Goal: Task Accomplishment & Management: Manage account settings

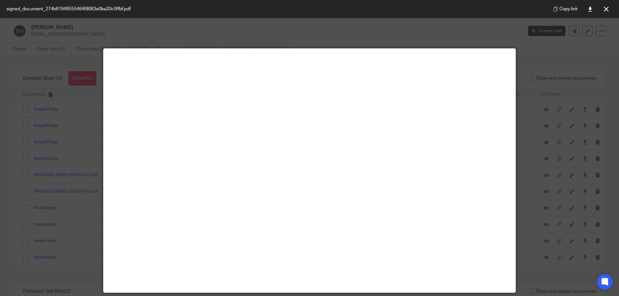
scroll to position [247, 0]
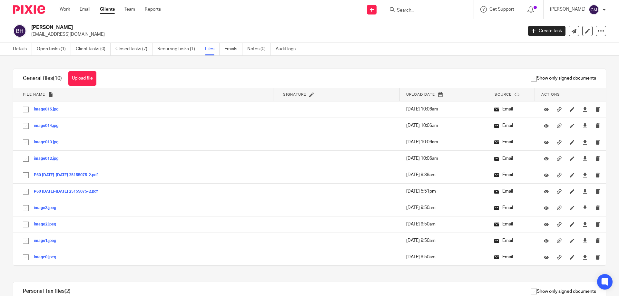
click at [424, 9] on input "Search" at bounding box center [425, 11] width 58 height 6
type input "c"
drag, startPoint x: 403, startPoint y: 4, endPoint x: 438, endPoint y: 9, distance: 35.8
click at [403, 4] on div at bounding box center [428, 9] width 90 height 19
click at [432, 11] on input "Search" at bounding box center [425, 11] width 58 height 6
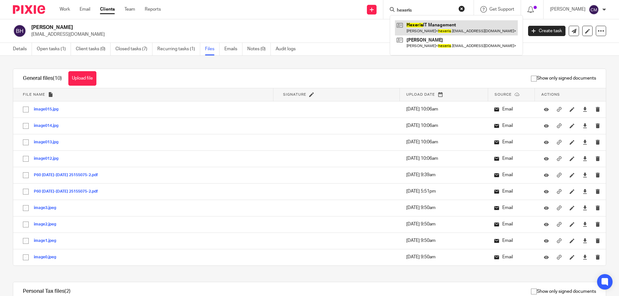
type input "hexeris"
click at [440, 25] on link at bounding box center [456, 27] width 123 height 15
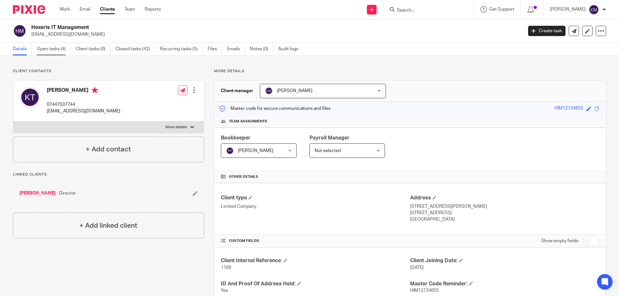
click at [58, 49] on link "Open tasks (4)" at bounding box center [54, 49] width 34 height 13
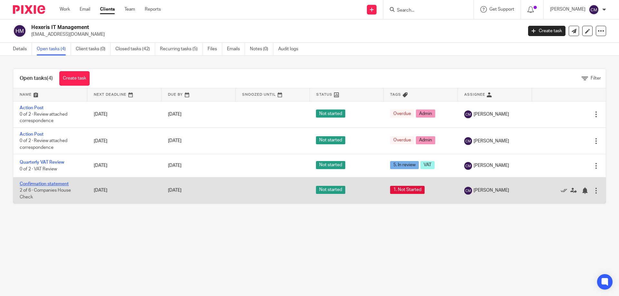
click at [54, 182] on link "Confirmation statement" at bounding box center [44, 184] width 49 height 5
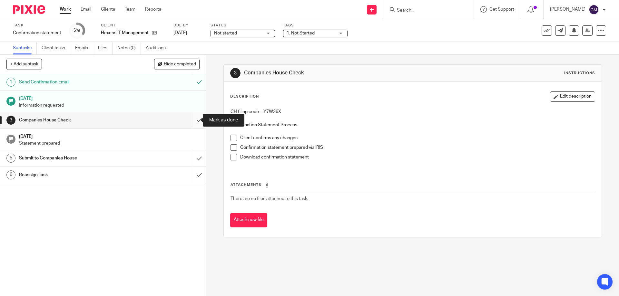
click at [191, 119] on input "submit" at bounding box center [103, 120] width 206 height 16
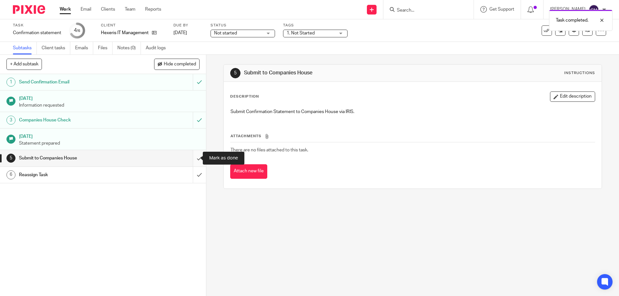
click at [193, 157] on input "submit" at bounding box center [103, 158] width 206 height 16
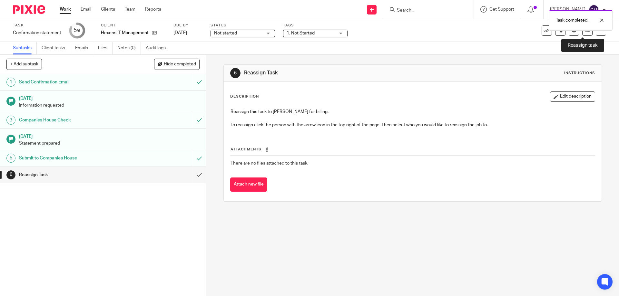
click at [585, 32] on icon at bounding box center [587, 30] width 5 height 5
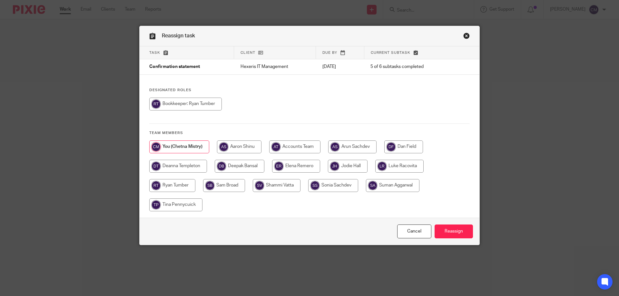
click at [181, 168] on input "radio" at bounding box center [178, 166] width 58 height 13
radio input "true"
click at [461, 231] on input "Reassign" at bounding box center [454, 232] width 38 height 14
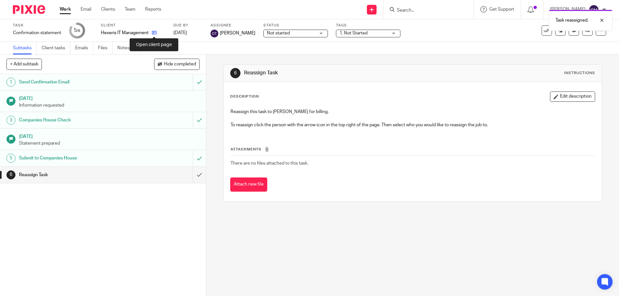
click at [154, 32] on icon at bounding box center [154, 32] width 5 height 5
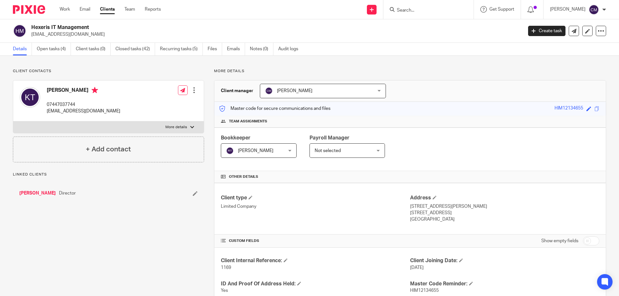
click at [40, 43] on div "Hexeris IT Management hexeris.itm@gmail.com Create task Update from Companies H…" at bounding box center [309, 31] width 619 height 24
click at [40, 45] on link "Open tasks (4)" at bounding box center [54, 49] width 34 height 13
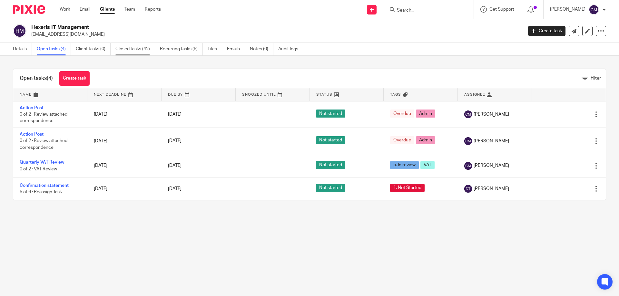
click at [133, 50] on link "Closed tasks (42)" at bounding box center [135, 49] width 40 height 13
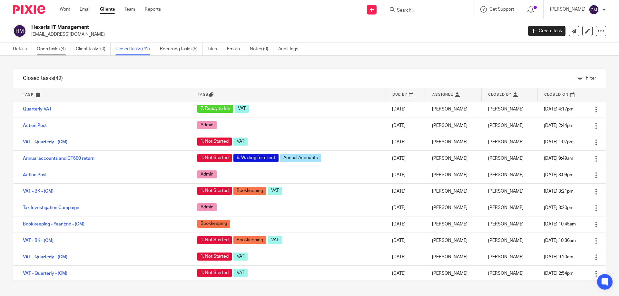
click at [46, 47] on link "Open tasks (4)" at bounding box center [54, 49] width 34 height 13
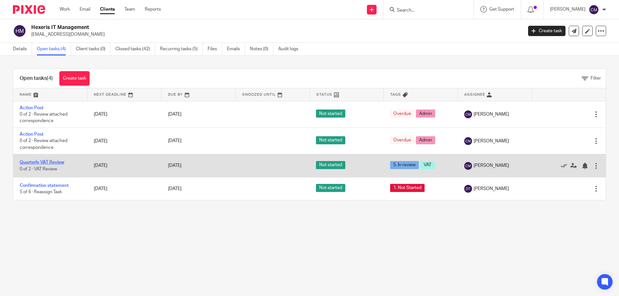
click at [34, 163] on link "Quarterly VAT Review" at bounding box center [42, 162] width 44 height 5
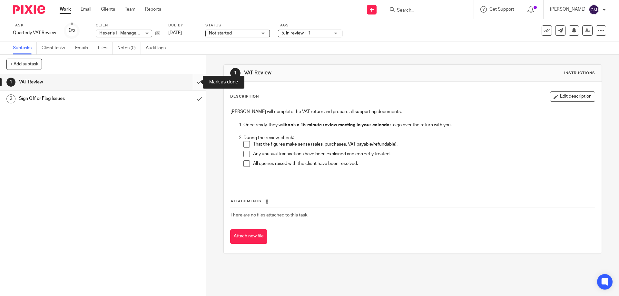
click at [190, 82] on input "submit" at bounding box center [103, 82] width 206 height 16
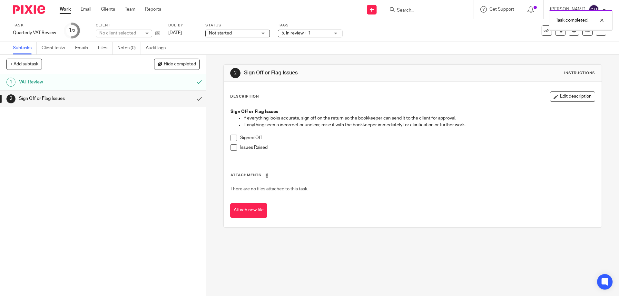
click at [195, 103] on input "submit" at bounding box center [103, 99] width 206 height 16
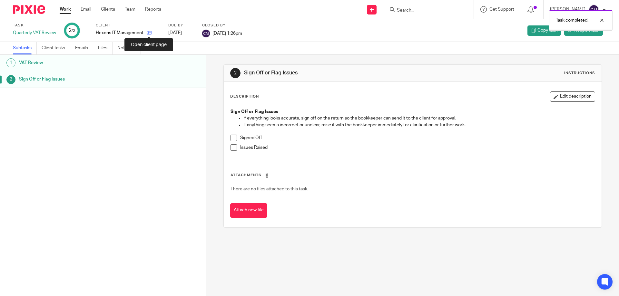
click at [151, 32] on icon at bounding box center [149, 32] width 5 height 5
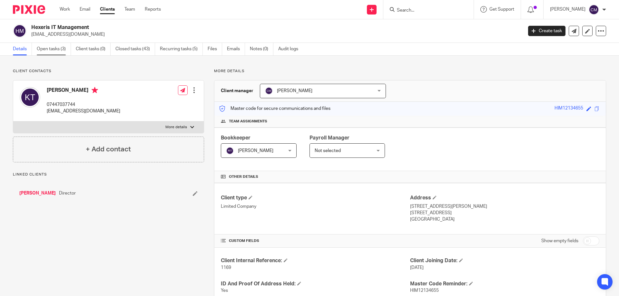
click at [47, 55] on link "Open tasks (3)" at bounding box center [54, 49] width 34 height 13
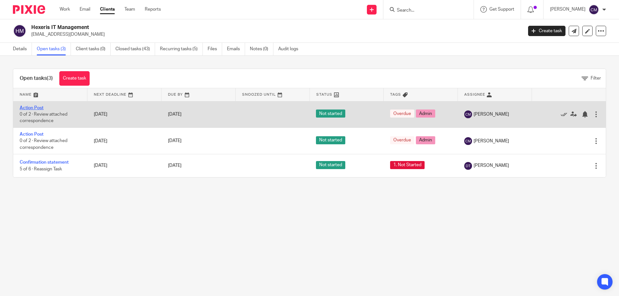
click at [35, 108] on link "Action Post" at bounding box center [32, 108] width 24 height 5
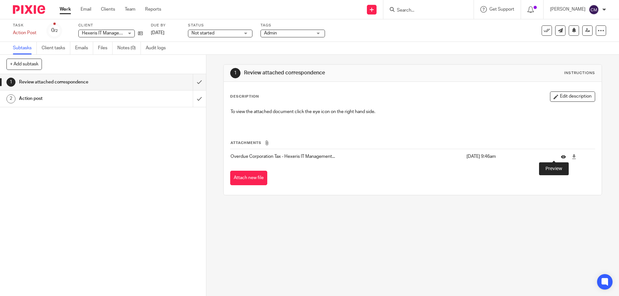
click at [561, 157] on icon at bounding box center [563, 156] width 5 height 5
click at [561, 158] on icon at bounding box center [563, 156] width 5 height 5
click at [196, 81] on input "submit" at bounding box center [103, 82] width 206 height 16
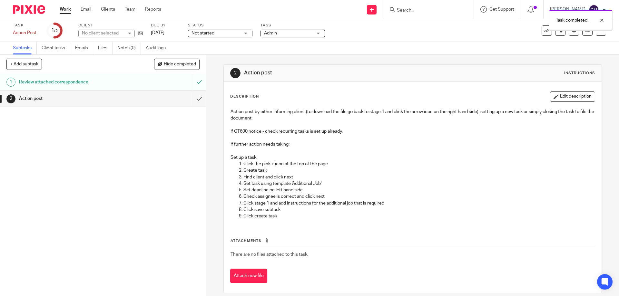
click at [194, 101] on input "submit" at bounding box center [103, 99] width 206 height 16
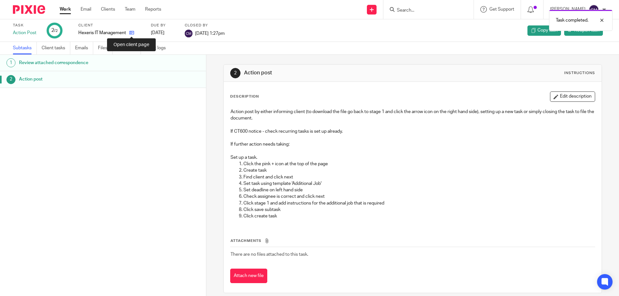
click at [131, 34] on icon at bounding box center [131, 32] width 5 height 5
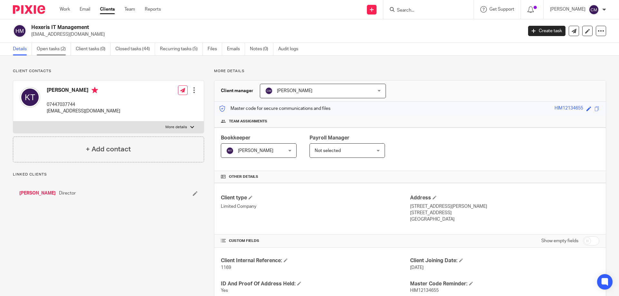
click at [63, 53] on link "Open tasks (2)" at bounding box center [54, 49] width 34 height 13
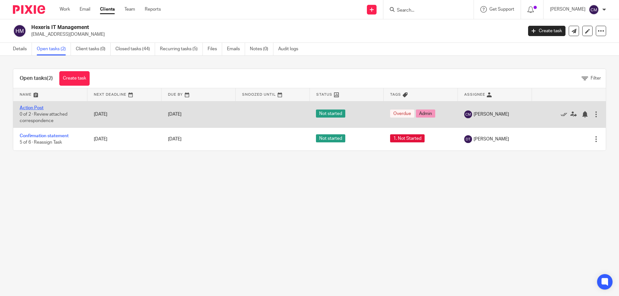
click at [32, 106] on link "Action Post" at bounding box center [32, 108] width 24 height 5
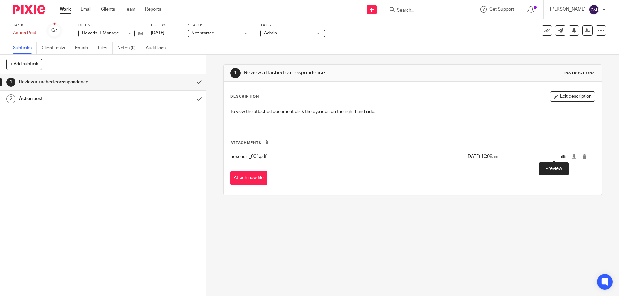
click at [561, 157] on icon at bounding box center [563, 156] width 5 height 5
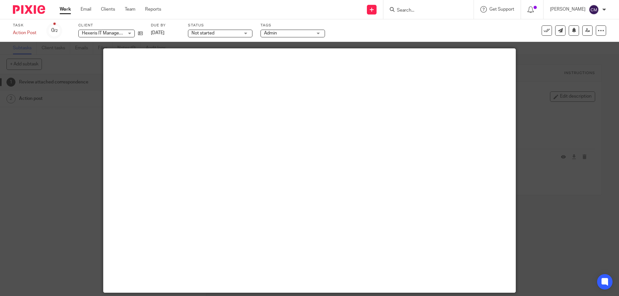
click at [539, 123] on div at bounding box center [309, 148] width 619 height 296
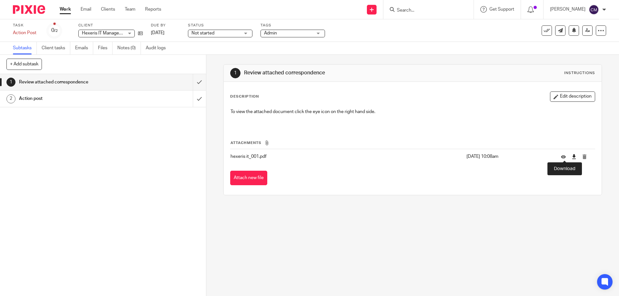
click at [572, 156] on icon at bounding box center [574, 156] width 5 height 5
click at [196, 83] on input "submit" at bounding box center [103, 82] width 206 height 16
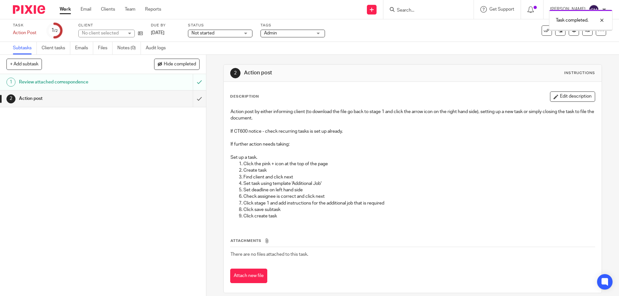
click at [193, 99] on input "submit" at bounding box center [103, 99] width 206 height 16
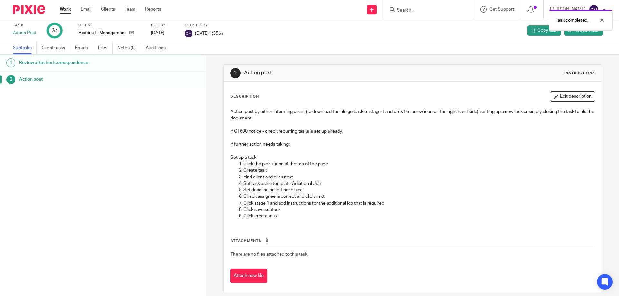
click at [21, 9] on img at bounding box center [29, 9] width 32 height 9
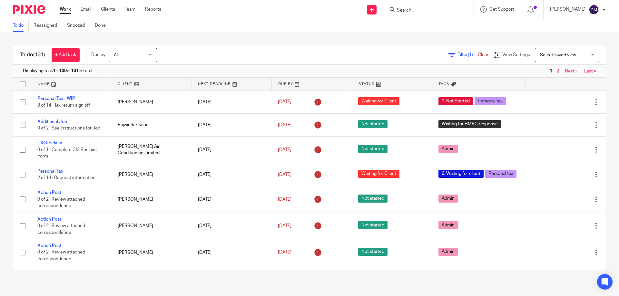
click at [457, 54] on span "Filter (1)" at bounding box center [467, 55] width 20 height 5
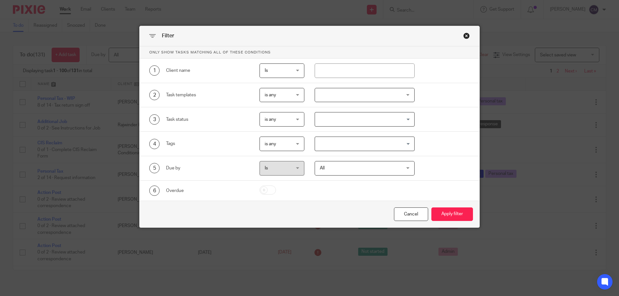
click at [390, 96] on div at bounding box center [365, 95] width 100 height 15
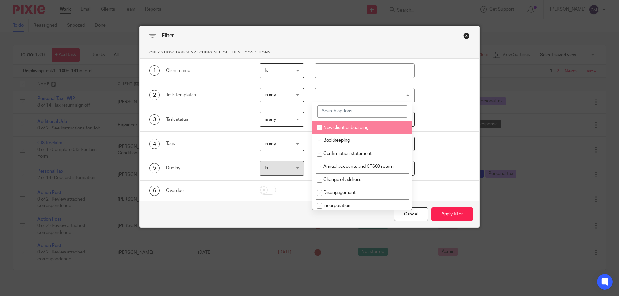
click at [361, 108] on input "search" at bounding box center [362, 111] width 90 height 12
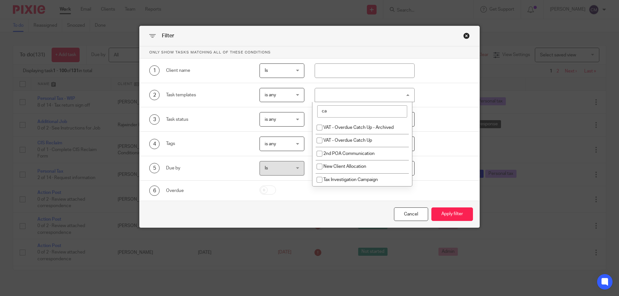
type input "c"
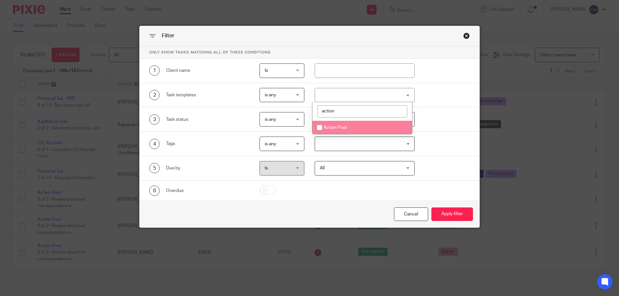
type input "action"
click at [343, 128] on span "Action Post" at bounding box center [335, 127] width 24 height 5
checkbox input "true"
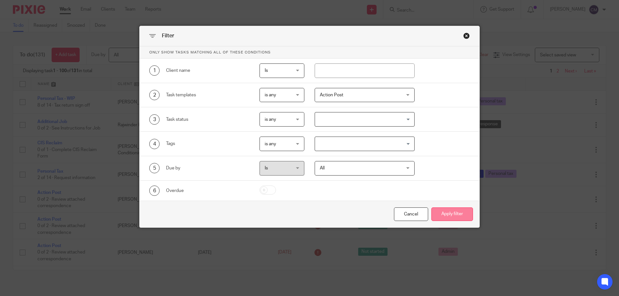
click at [442, 209] on button "Apply filter" at bounding box center [452, 215] width 42 height 14
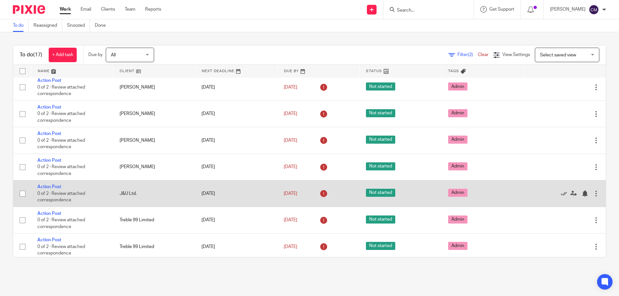
scroll to position [46, 0]
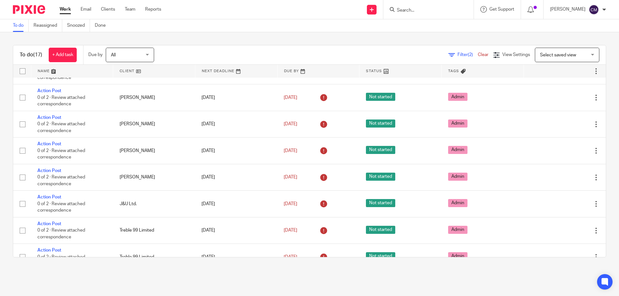
click at [419, 10] on input "Search" at bounding box center [425, 11] width 58 height 6
click at [412, 10] on input "Search" at bounding box center [425, 11] width 58 height 6
click at [422, 10] on input "Search" at bounding box center [425, 11] width 58 height 6
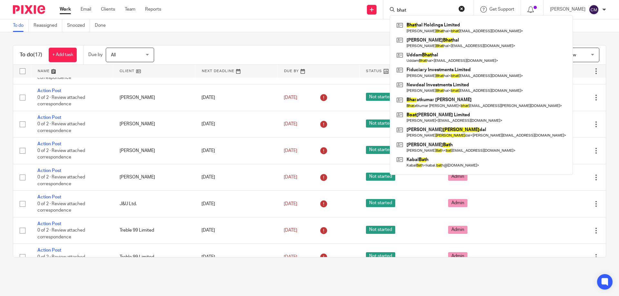
click at [422, 10] on input "bhat" at bounding box center [425, 11] width 58 height 6
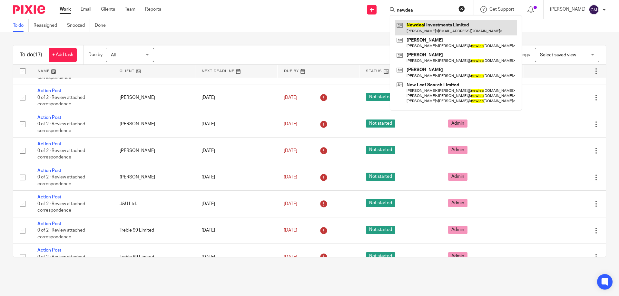
type input "newdea"
click at [429, 29] on link at bounding box center [456, 27] width 122 height 15
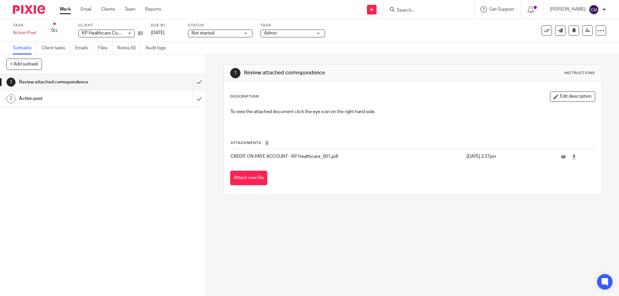
click at [554, 154] on td at bounding box center [574, 156] width 41 height 15
click at [561, 156] on icon at bounding box center [563, 156] width 5 height 5
click at [561, 157] on icon at bounding box center [563, 156] width 5 height 5
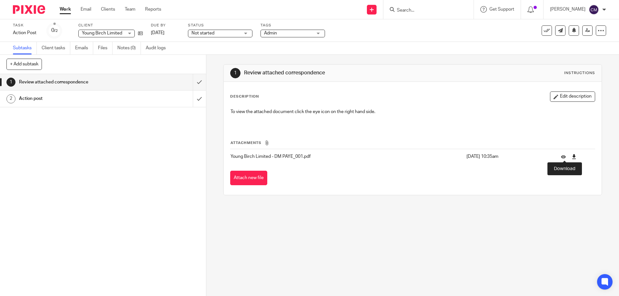
click at [572, 157] on icon at bounding box center [574, 156] width 5 height 5
click at [140, 32] on icon at bounding box center [140, 33] width 5 height 5
click at [192, 83] on input "submit" at bounding box center [103, 82] width 206 height 16
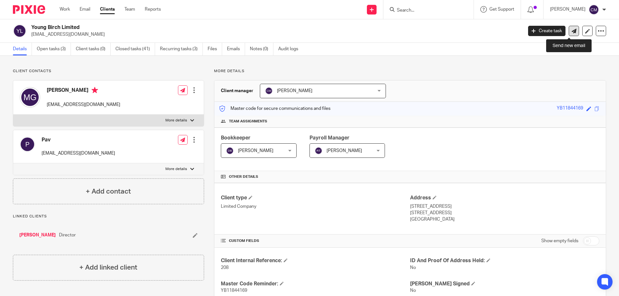
click at [572, 32] on link at bounding box center [574, 31] width 10 height 10
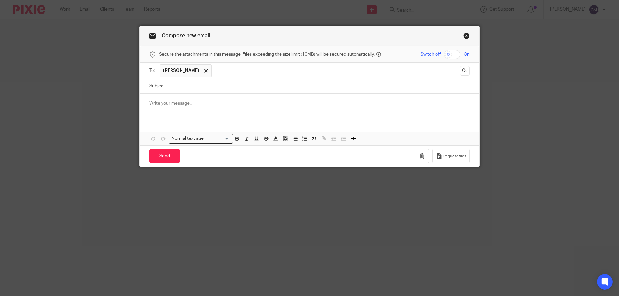
click at [225, 73] on input "text" at bounding box center [336, 70] width 242 height 13
click at [422, 154] on icon "button" at bounding box center [422, 156] width 6 height 6
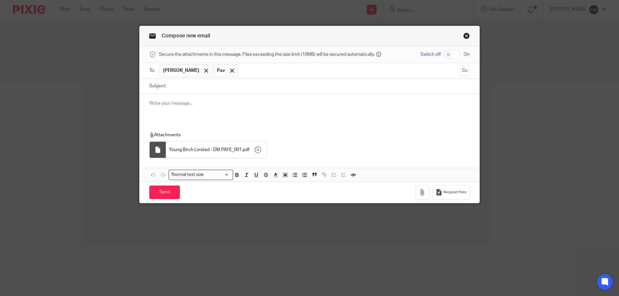
click at [180, 89] on input "Subject:" at bounding box center [319, 86] width 300 height 15
type input "Young Birch - Letter from HMRC"
click at [172, 106] on p at bounding box center [309, 103] width 320 height 6
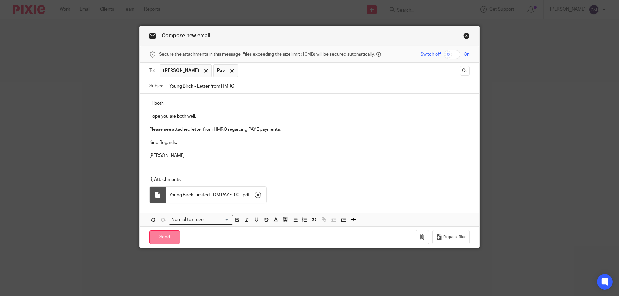
click at [172, 238] on input "Send" at bounding box center [164, 237] width 31 height 14
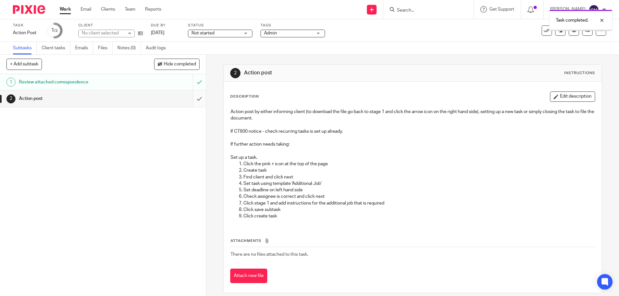
click at [193, 99] on input "submit" at bounding box center [103, 99] width 206 height 16
click at [193, 98] on input "submit" at bounding box center [103, 99] width 206 height 16
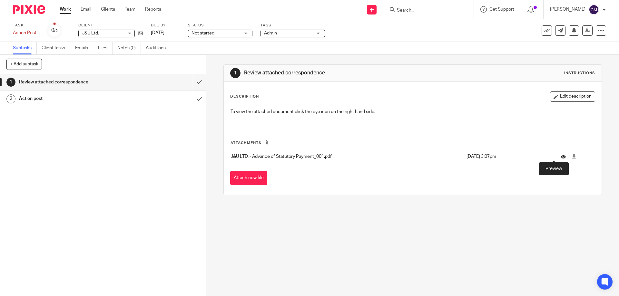
click at [561, 159] on icon at bounding box center [563, 156] width 5 height 5
click at [192, 83] on input "submit" at bounding box center [103, 82] width 206 height 16
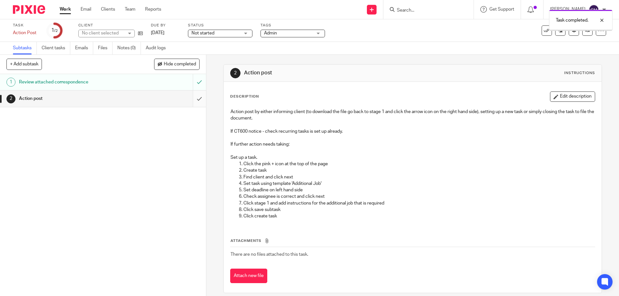
click at [191, 99] on input "submit" at bounding box center [103, 99] width 206 height 16
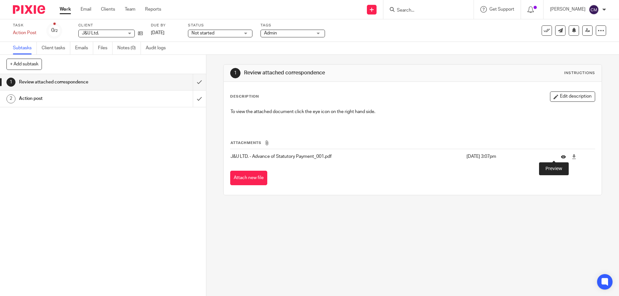
click at [561, 157] on icon at bounding box center [563, 156] width 5 height 5
click at [195, 83] on input "submit" at bounding box center [103, 82] width 206 height 16
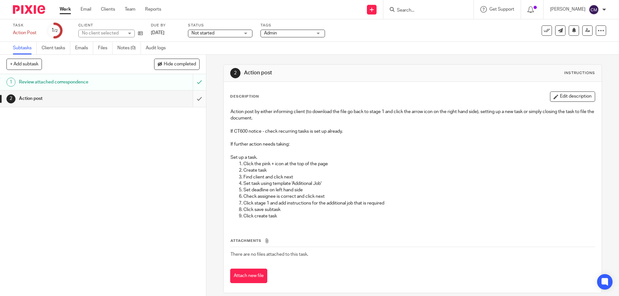
click at [194, 99] on input "submit" at bounding box center [103, 99] width 206 height 16
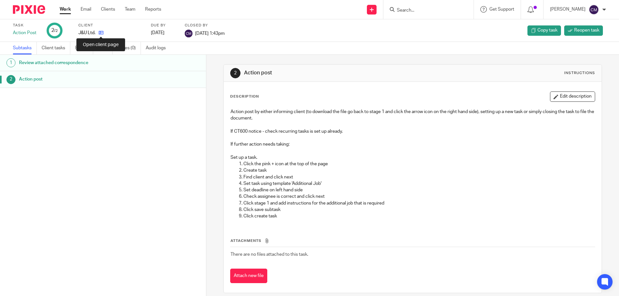
click at [102, 34] on icon at bounding box center [101, 32] width 5 height 5
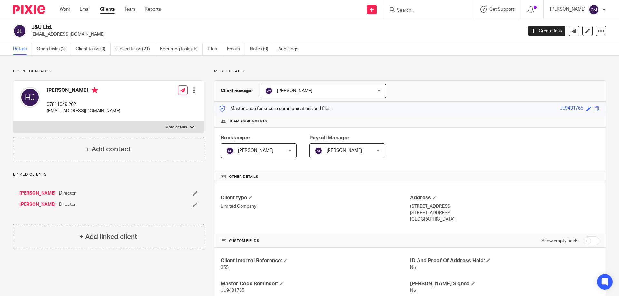
click at [436, 12] on input "Search" at bounding box center [425, 11] width 58 height 6
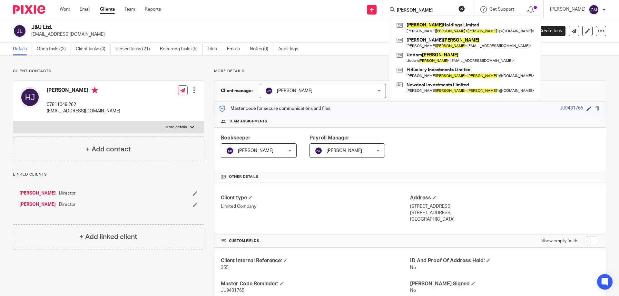
type input "bhathal"
click at [442, 44] on link at bounding box center [465, 42] width 141 height 15
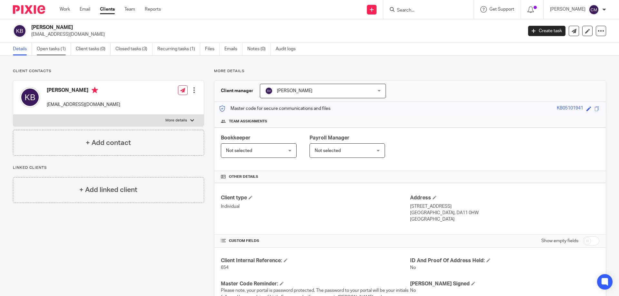
click at [55, 47] on link "Open tasks (1)" at bounding box center [54, 49] width 34 height 13
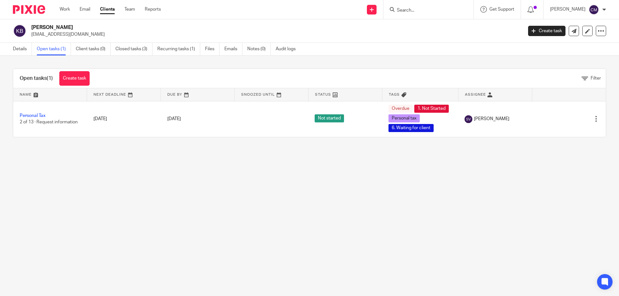
click at [21, 47] on link "Details" at bounding box center [22, 49] width 19 height 13
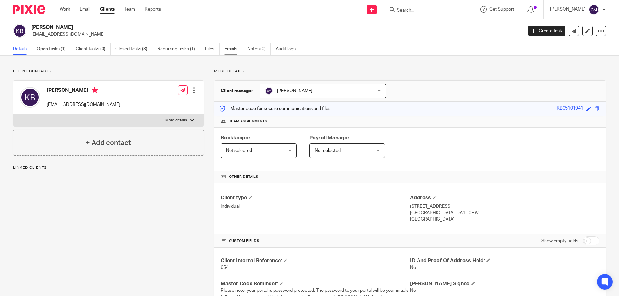
click at [235, 48] on link "Emails" at bounding box center [233, 49] width 18 height 13
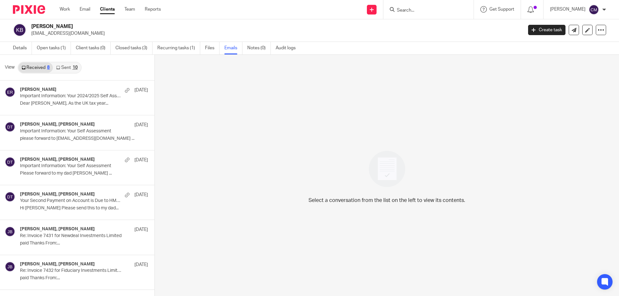
click at [67, 67] on link "Sent 10" at bounding box center [67, 68] width 28 height 10
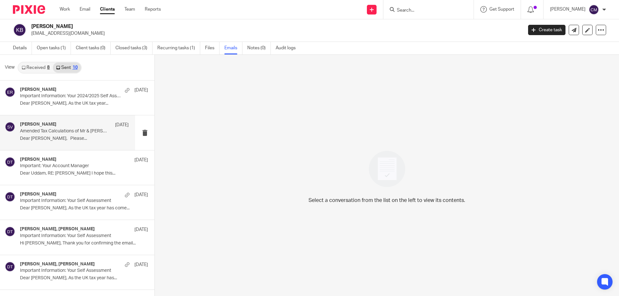
click at [48, 143] on div "[PERSON_NAME] [DATE] Amended Tax Calculations of Mr & [PERSON_NAME] Dear [PERSO…" at bounding box center [74, 133] width 109 height 22
click at [34, 131] on p "Amended Tax Calculations of Mr & [PERSON_NAME]" at bounding box center [63, 131] width 87 height 5
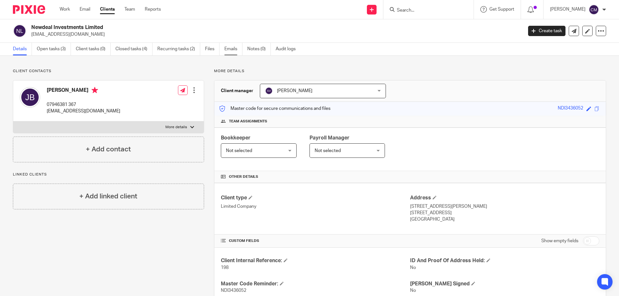
click at [236, 48] on link "Emails" at bounding box center [233, 49] width 18 height 13
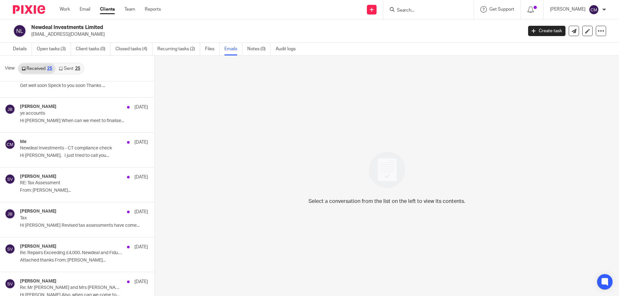
scroll to position [226, 0]
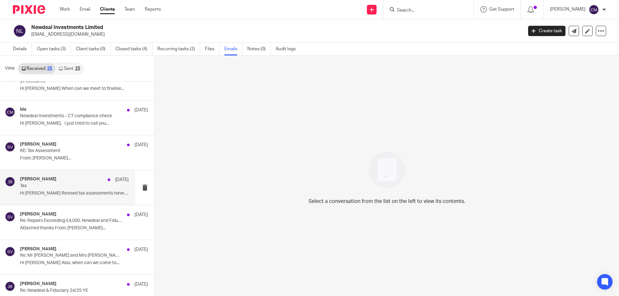
click at [63, 191] on p "Hi Shammi Revised tax assessments have come..." at bounding box center [74, 193] width 109 height 5
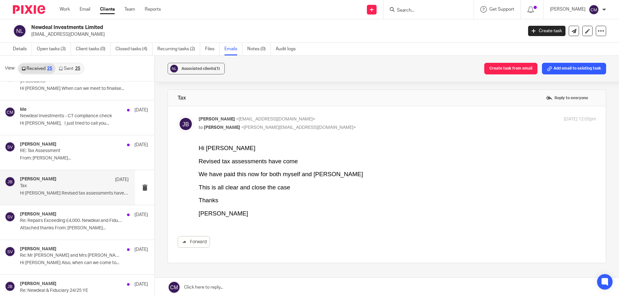
scroll to position [0, 0]
click at [427, 8] on input "Search" at bounding box center [425, 11] width 58 height 6
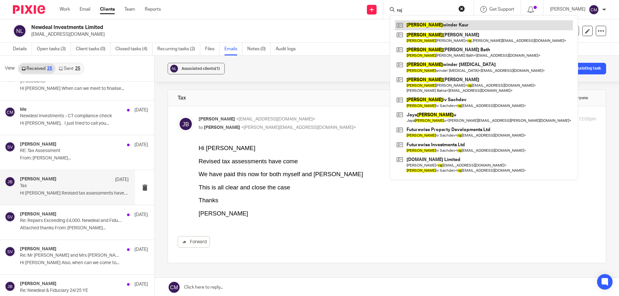
type input "raj"
click at [428, 24] on link at bounding box center [484, 25] width 178 height 10
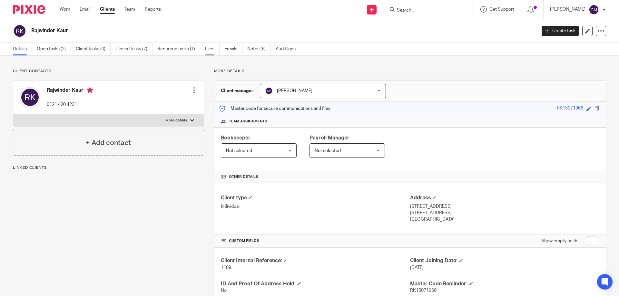
click at [212, 49] on link "Files" at bounding box center [212, 49] width 15 height 13
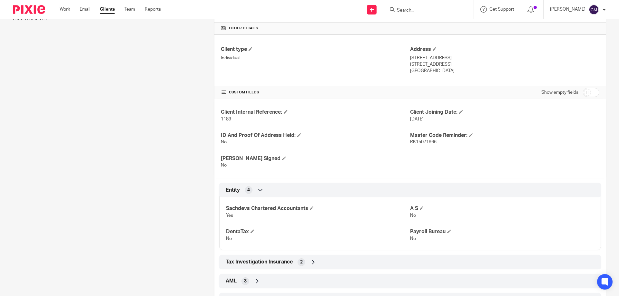
scroll to position [178, 0]
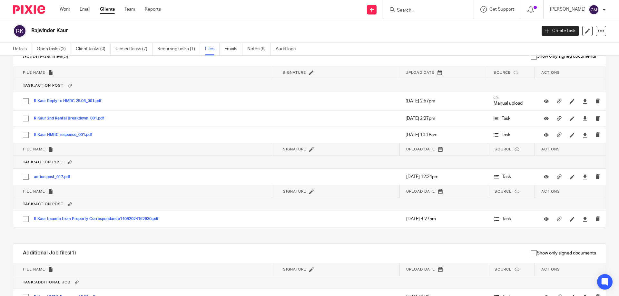
scroll to position [363, 0]
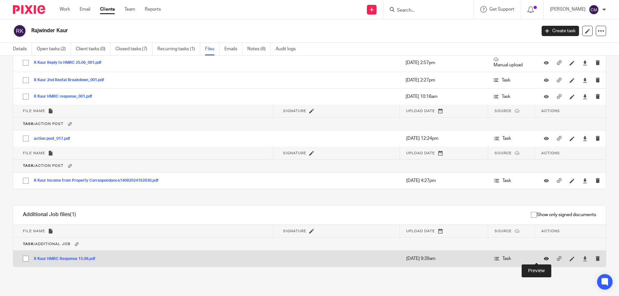
click at [544, 257] on icon at bounding box center [546, 259] width 5 height 5
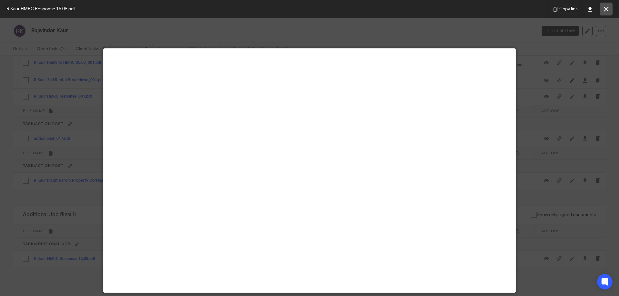
click at [605, 8] on icon at bounding box center [606, 9] width 5 height 5
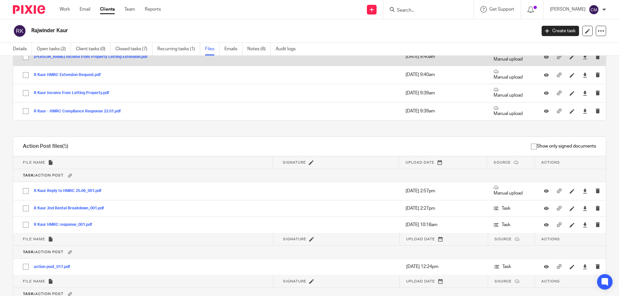
scroll to position [234, 0]
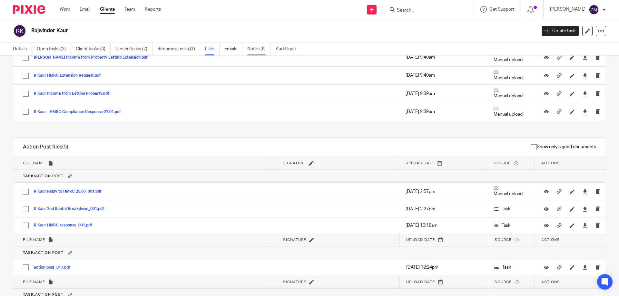
click at [250, 54] on link "Notes (6)" at bounding box center [259, 49] width 24 height 13
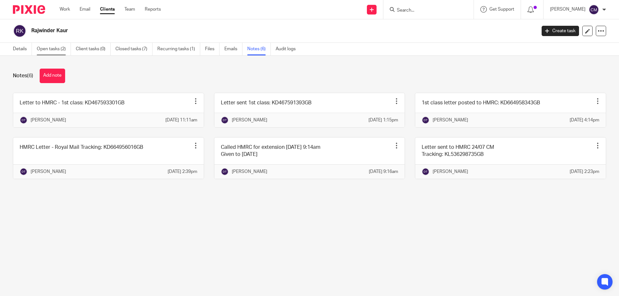
click at [39, 52] on link "Open tasks (2)" at bounding box center [54, 49] width 34 height 13
